Goal: Transaction & Acquisition: Purchase product/service

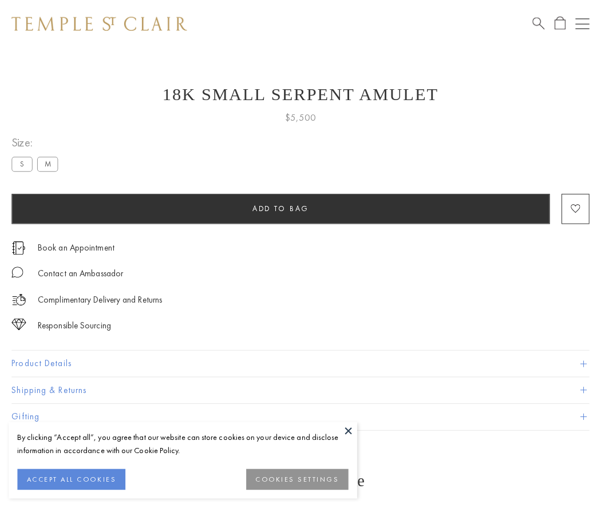
scroll to position [11, 0]
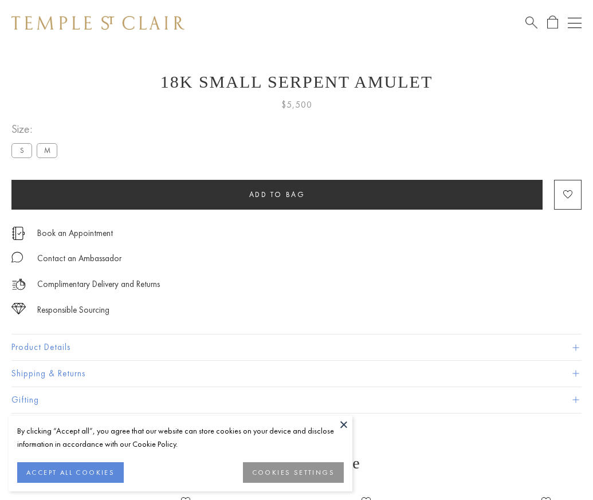
click at [277, 194] on span "Add to bag" at bounding box center [277, 194] width 56 height 10
